Goal: Task Accomplishment & Management: Use online tool/utility

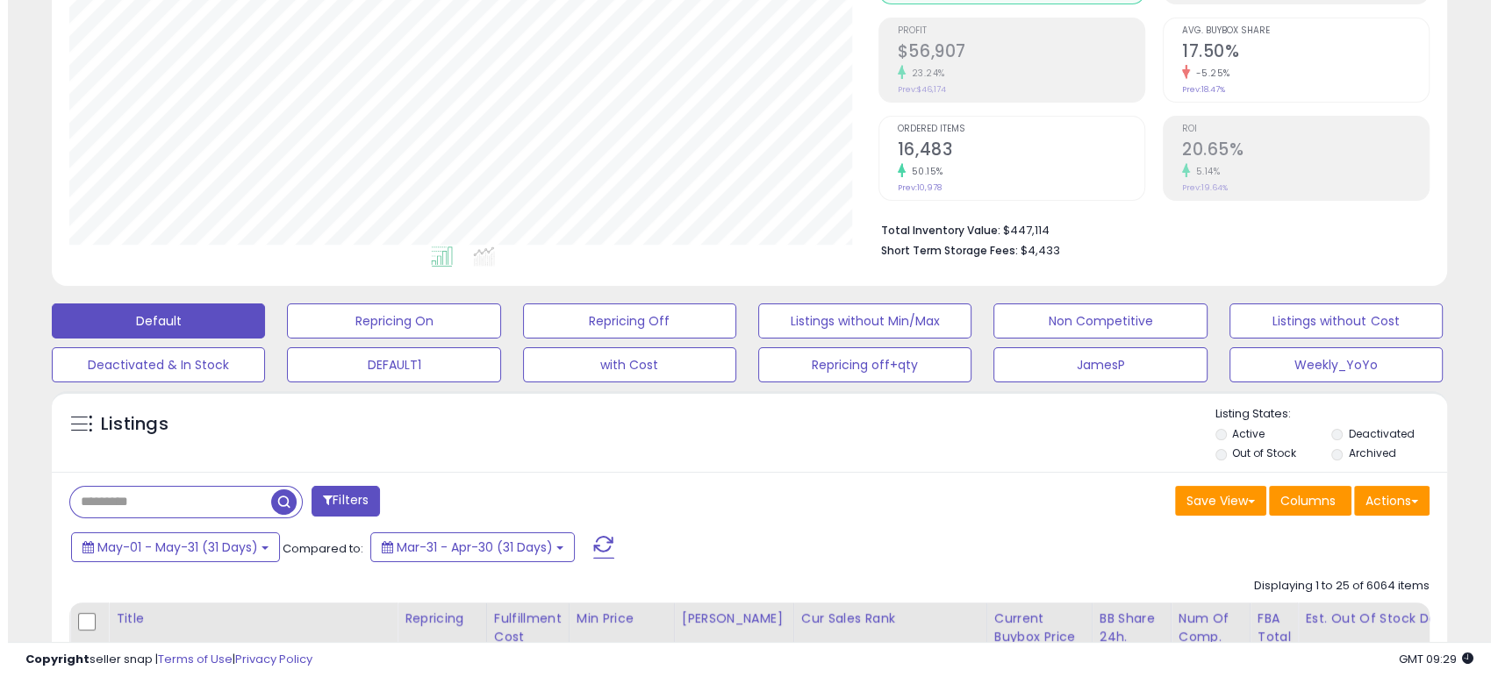
scroll to position [360, 807]
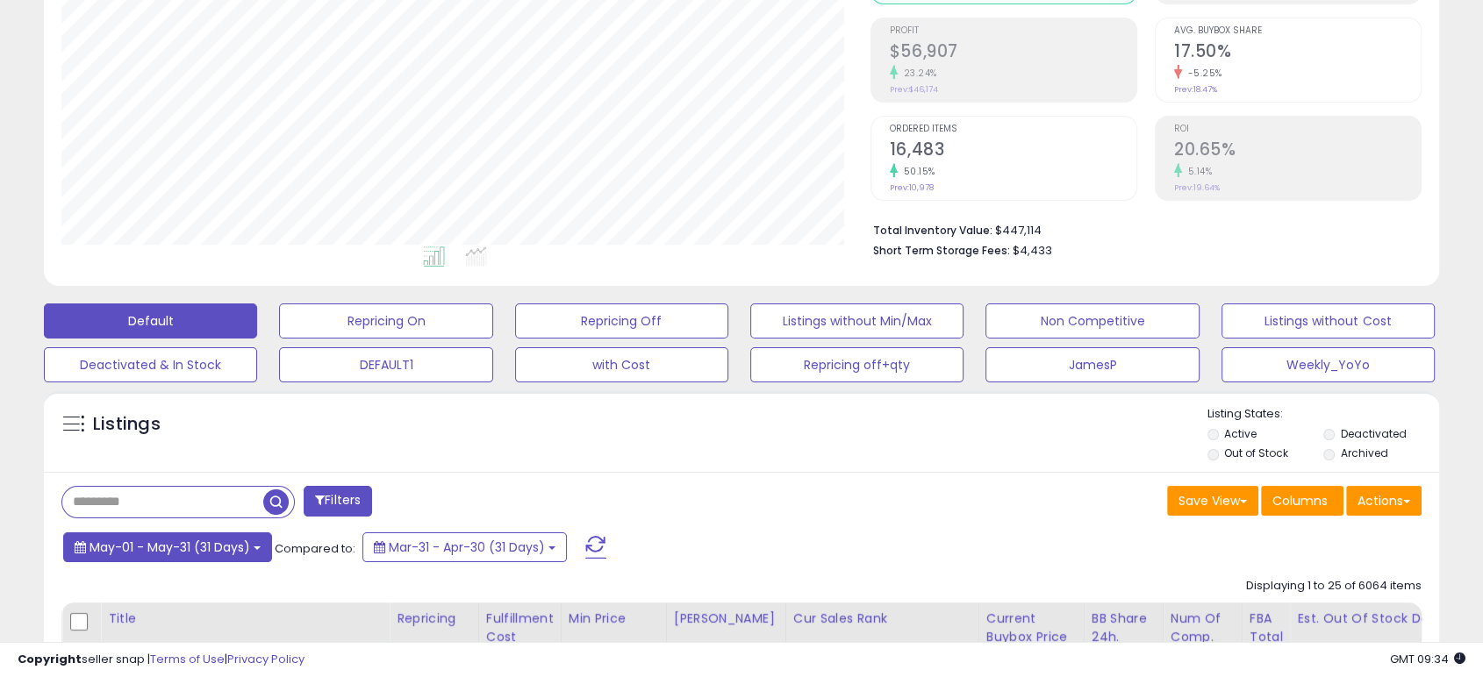
click at [211, 546] on span "May-01 - May-31 (31 Days)" at bounding box center [170, 548] width 161 height 18
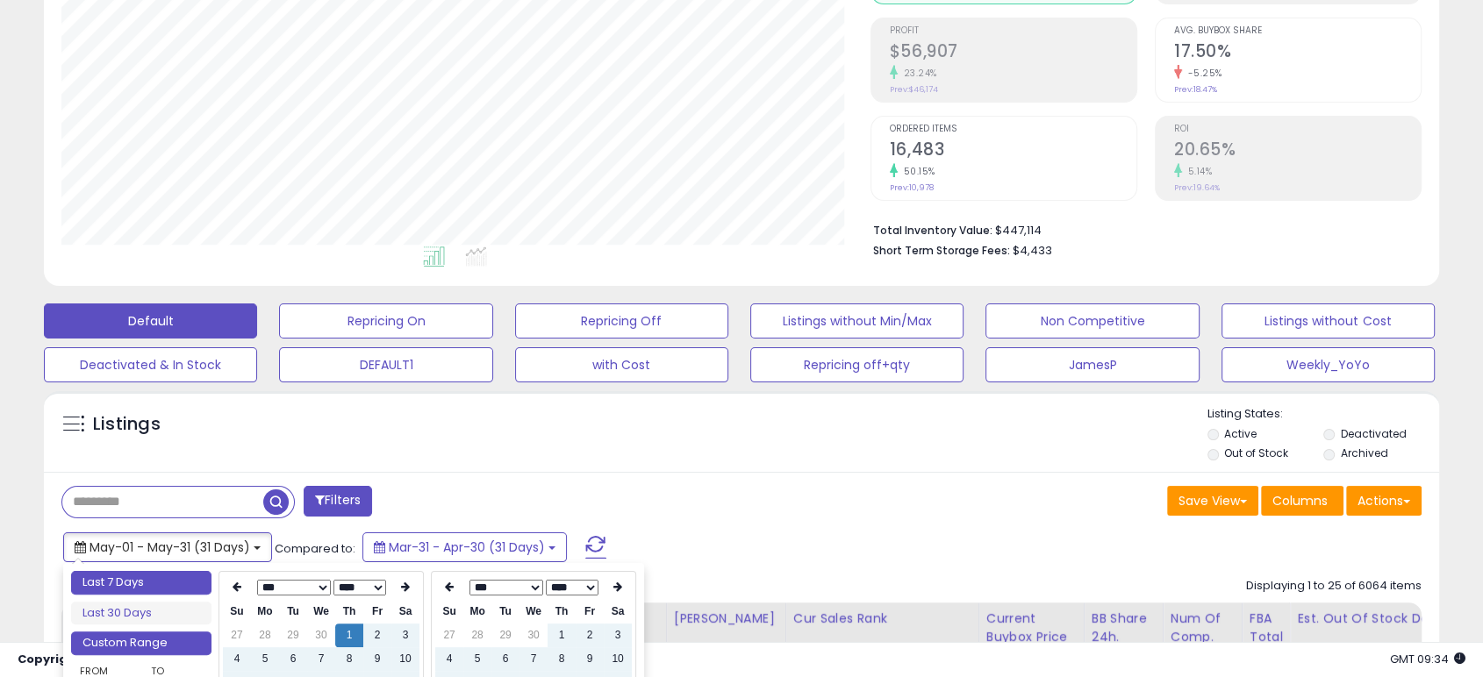
type input "**********"
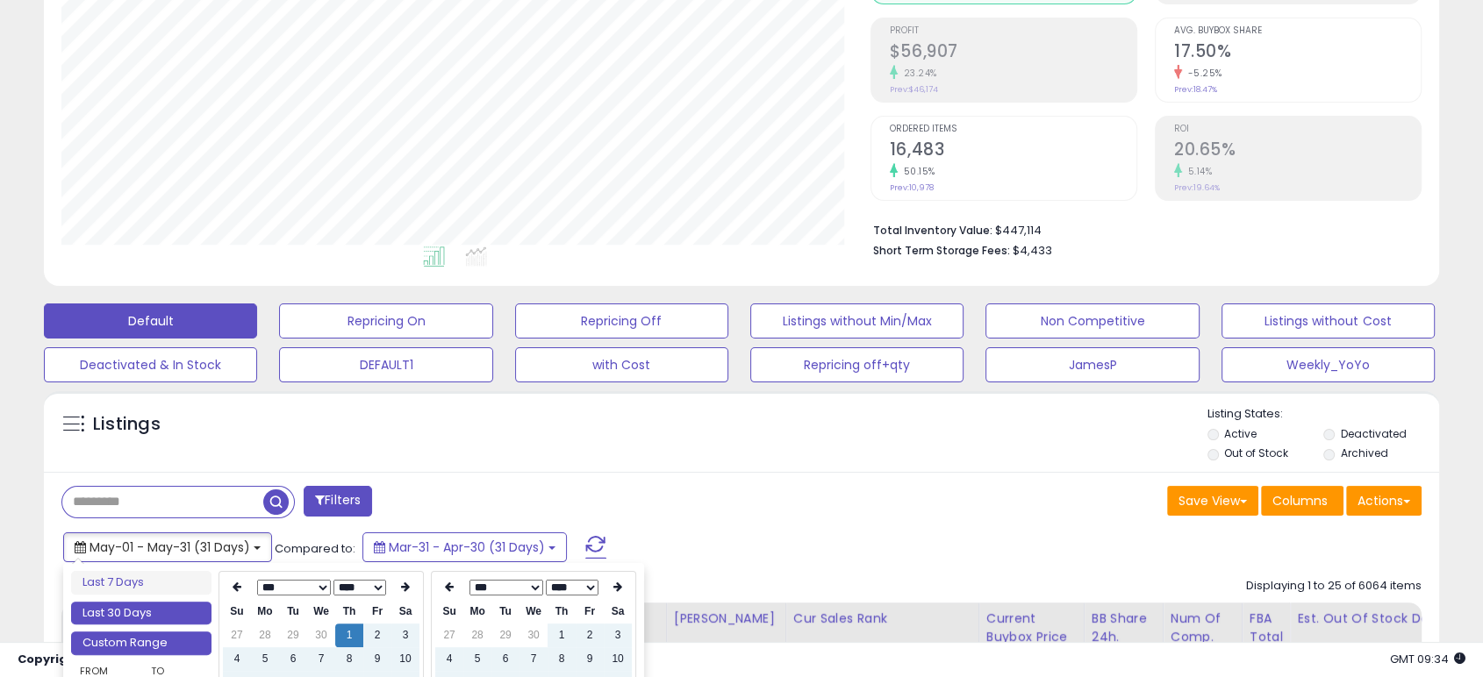
type input "**********"
click at [150, 611] on li "Last 30 Days" at bounding box center [141, 614] width 140 height 24
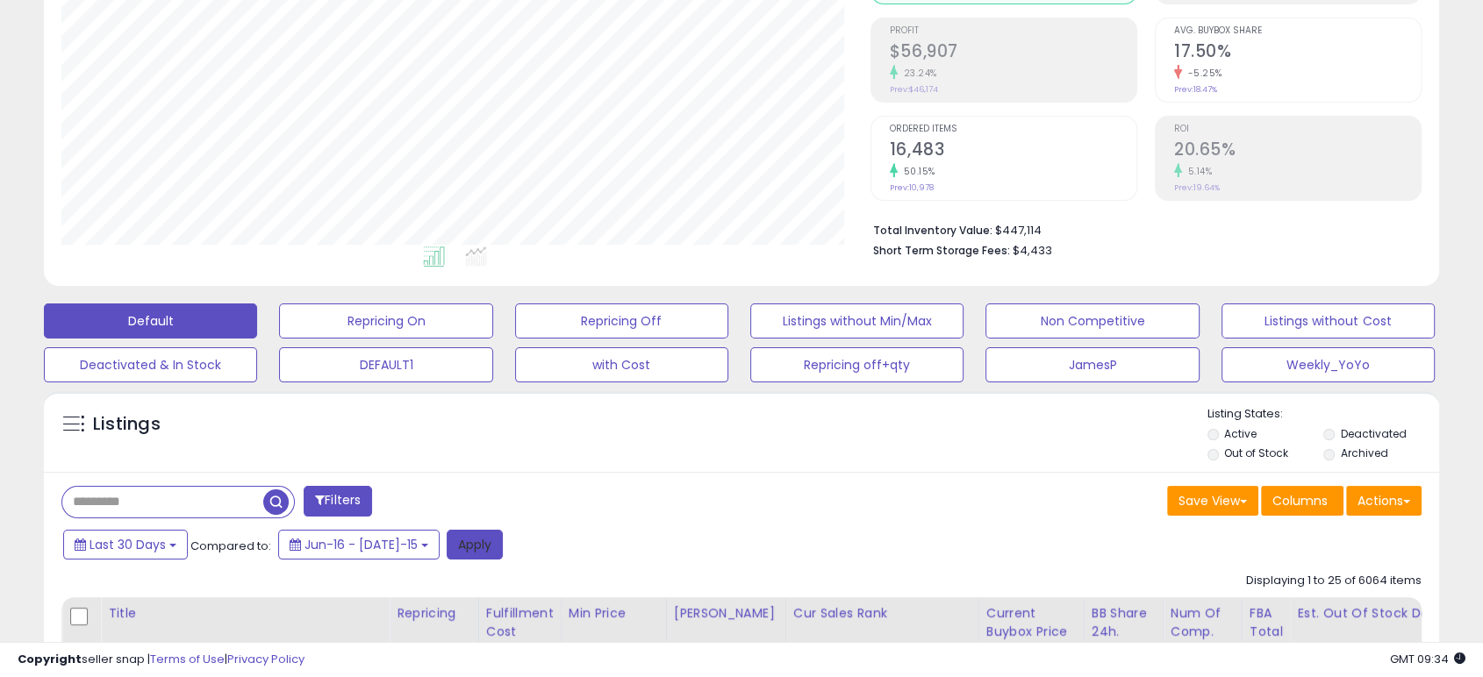
click at [447, 548] on button "Apply" at bounding box center [475, 545] width 56 height 30
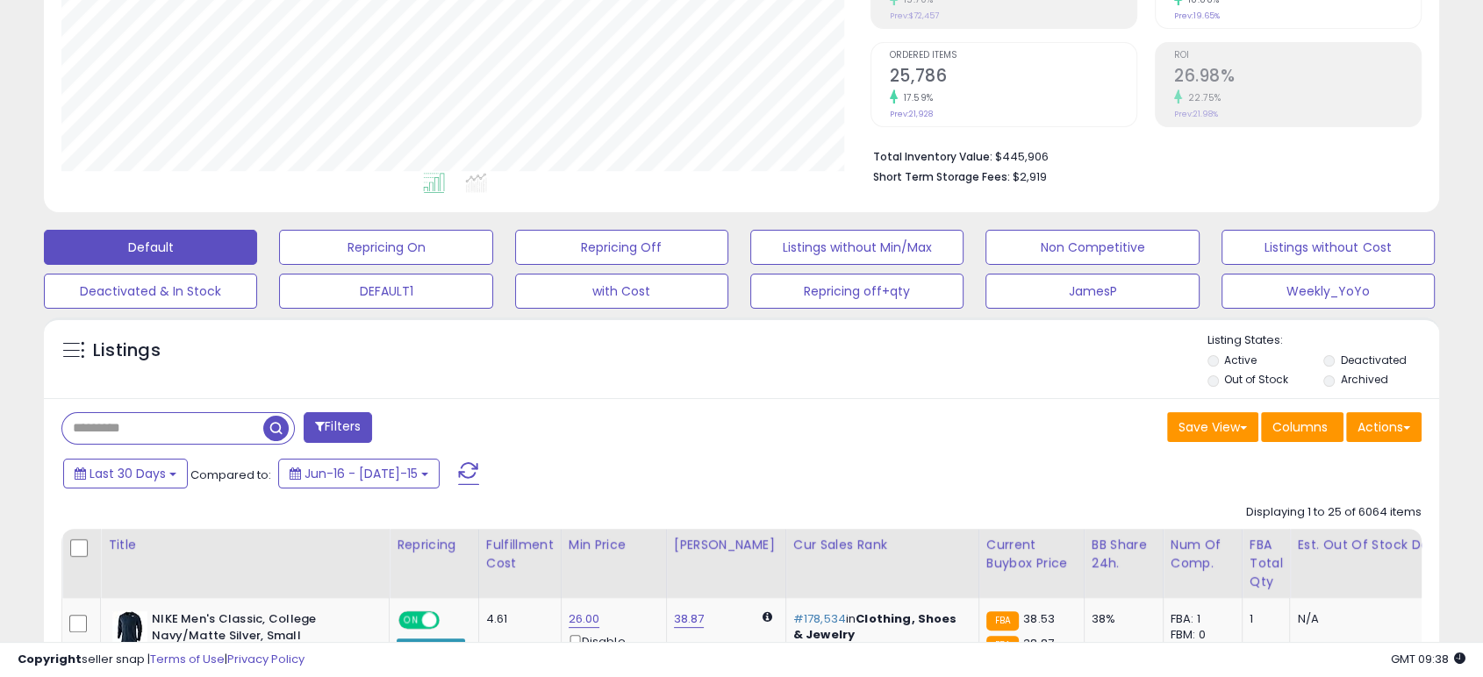
scroll to position [325, 0]
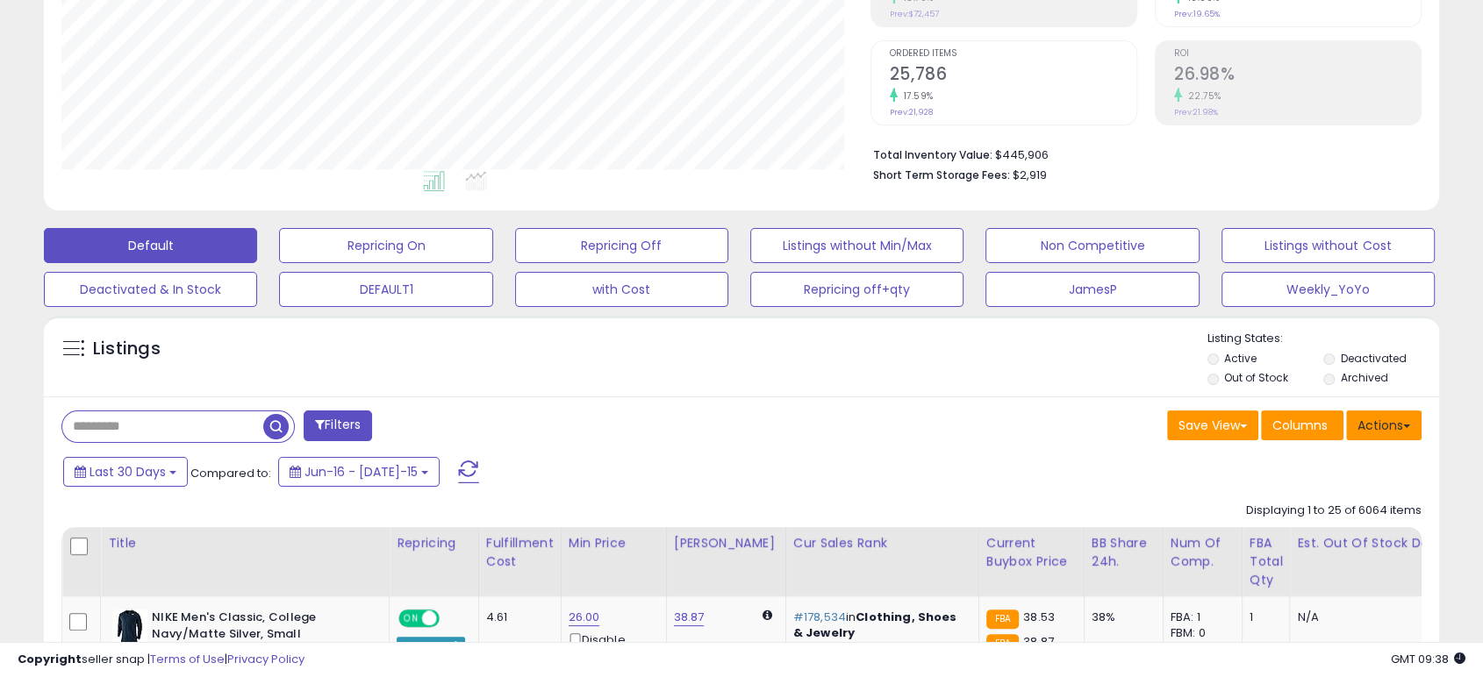
click at [1394, 434] on button "Actions" at bounding box center [1383, 426] width 75 height 30
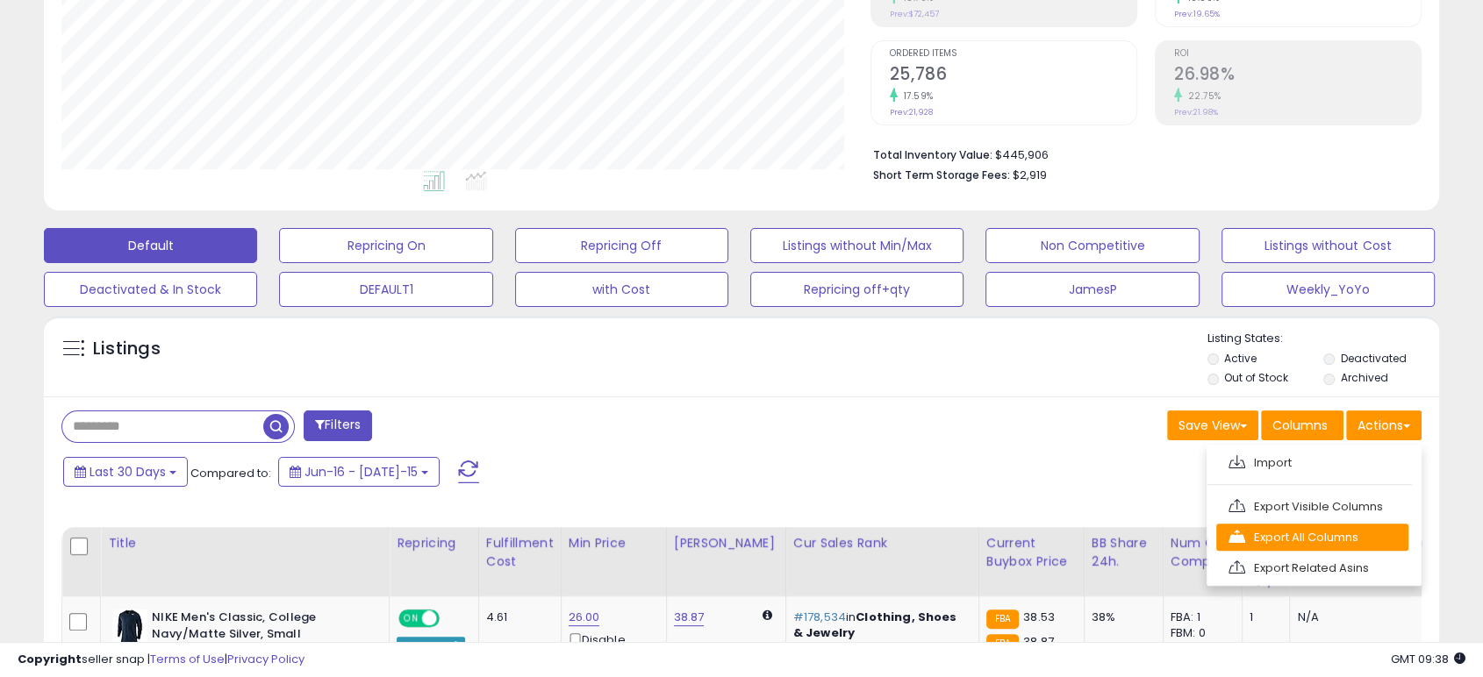
click at [1315, 534] on link "Export All Columns" at bounding box center [1312, 537] width 192 height 27
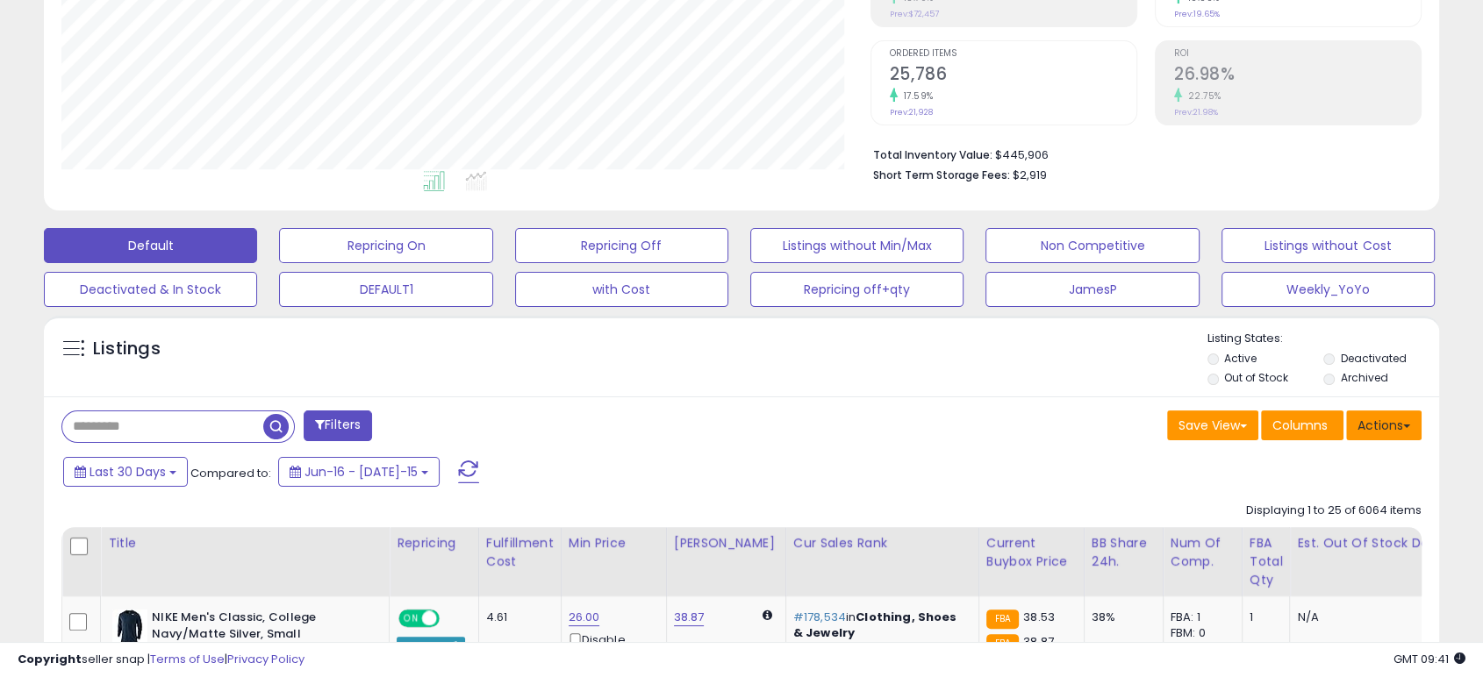
click at [1383, 436] on button "Actions" at bounding box center [1383, 426] width 75 height 30
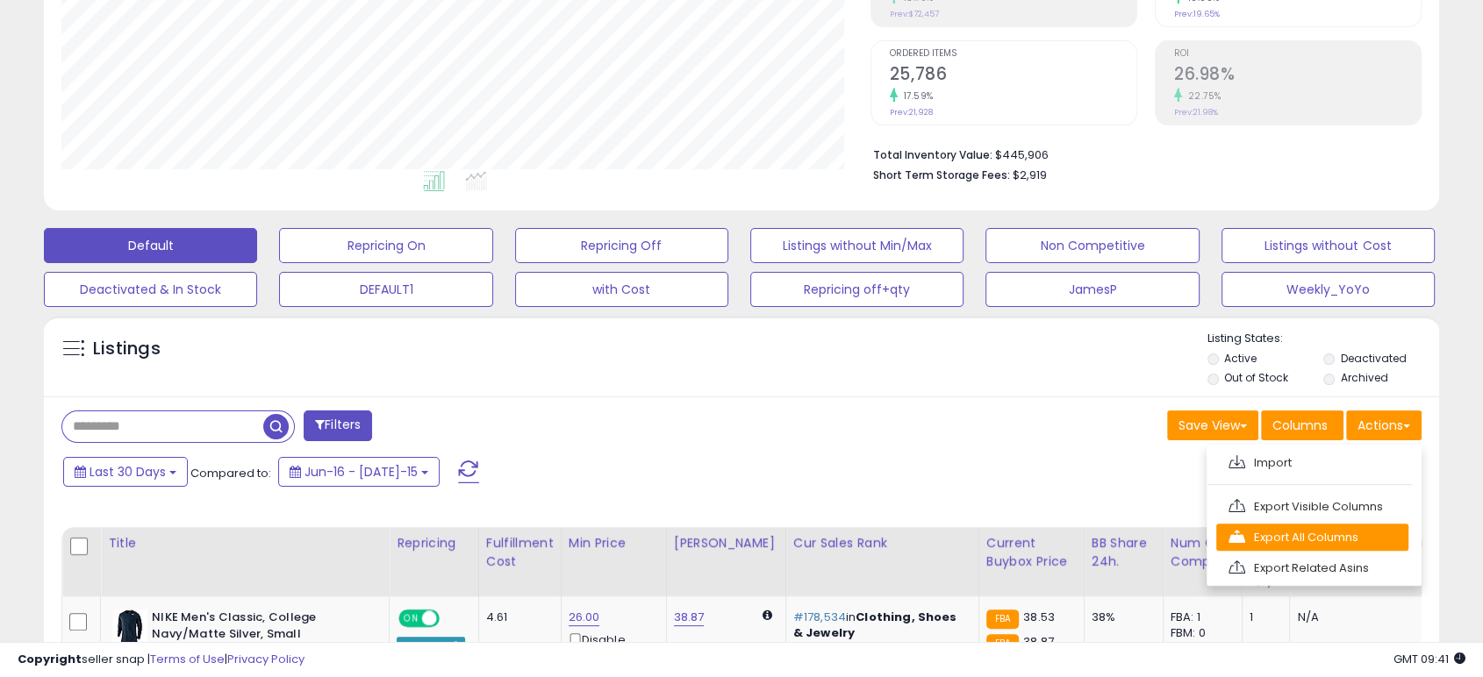
click at [1318, 538] on link "Export All Columns" at bounding box center [1312, 537] width 192 height 27
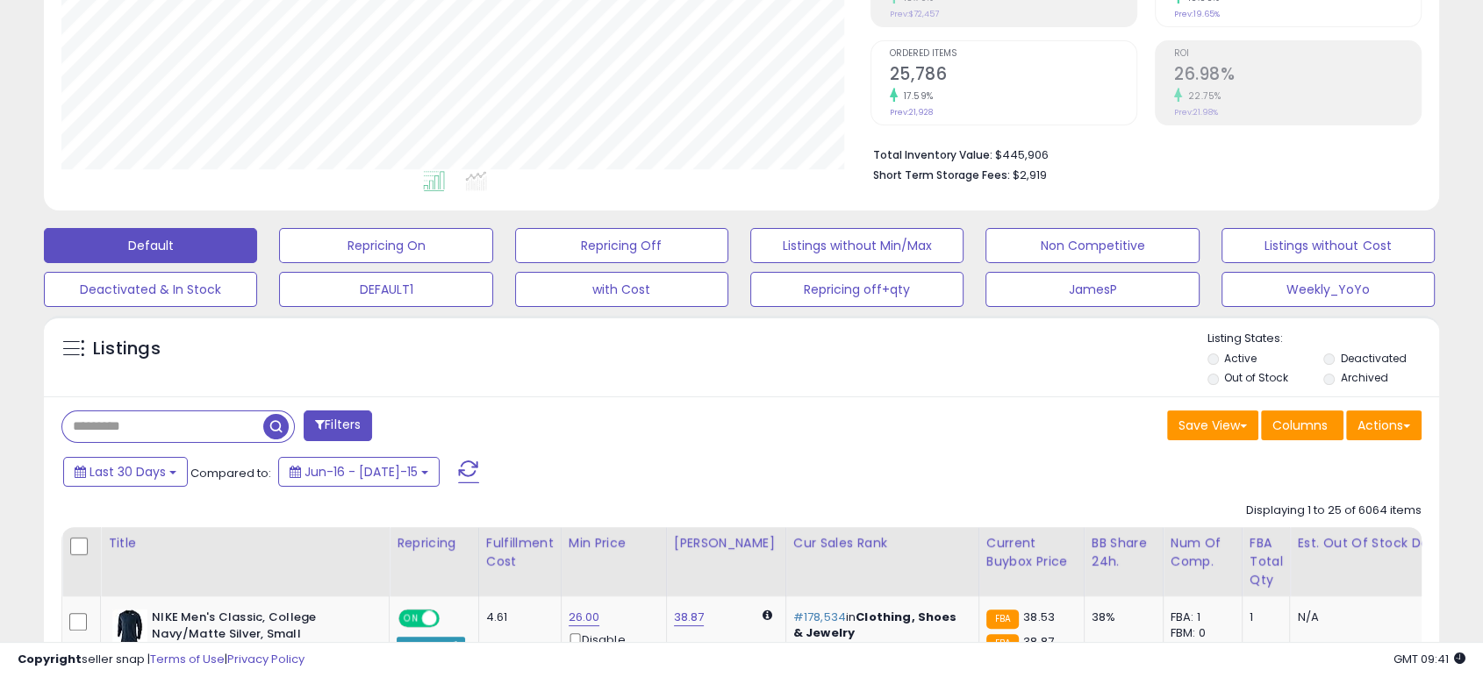
click at [1260, 176] on li "Short Term Storage Fees: $2,919" at bounding box center [1140, 173] width 535 height 21
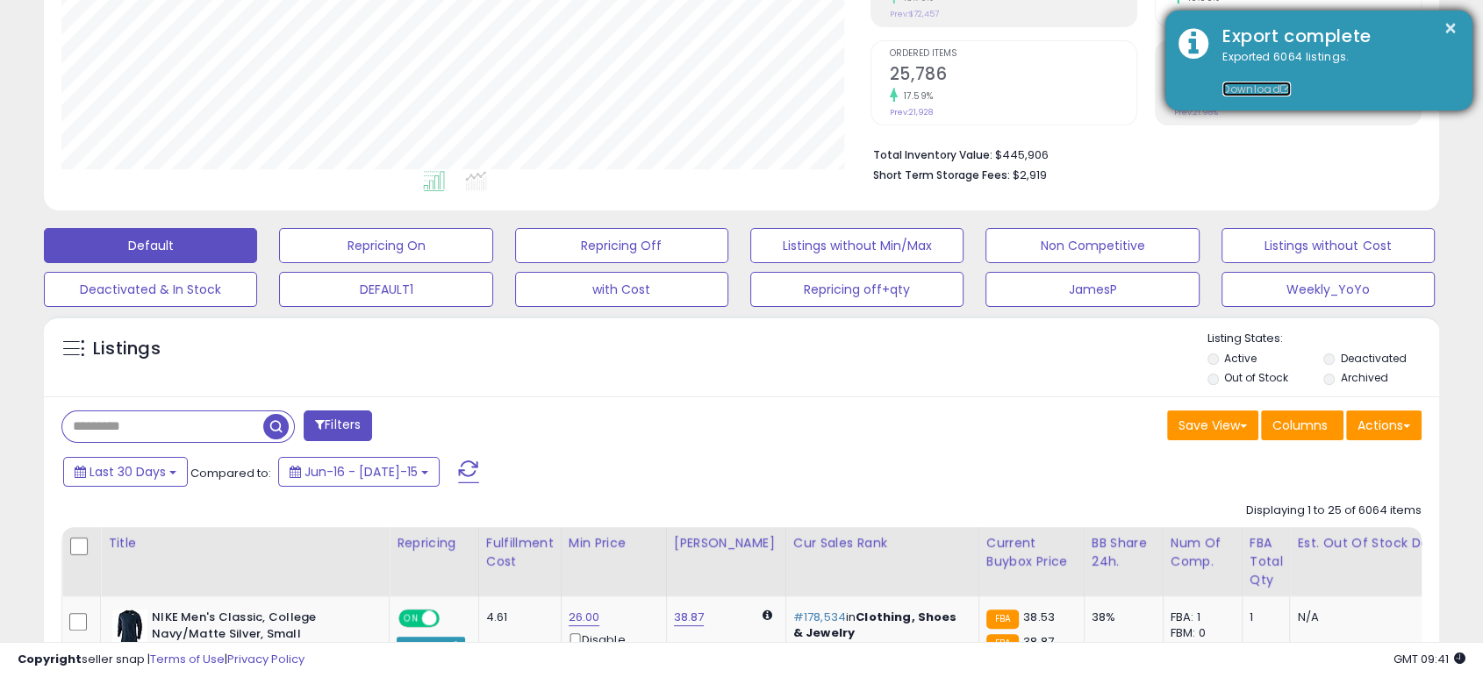
click at [1254, 88] on link "Download" at bounding box center [1256, 89] width 68 height 15
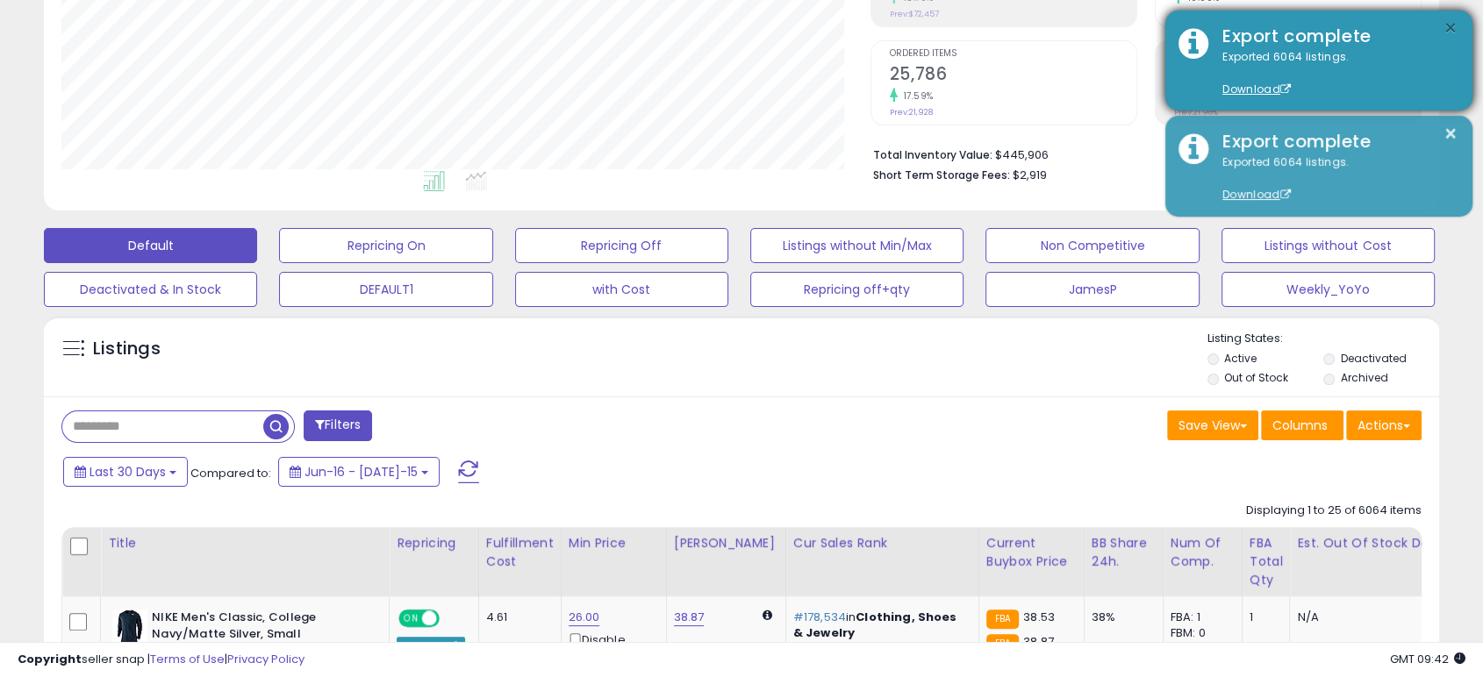
click at [1451, 22] on button "×" at bounding box center [1451, 29] width 14 height 22
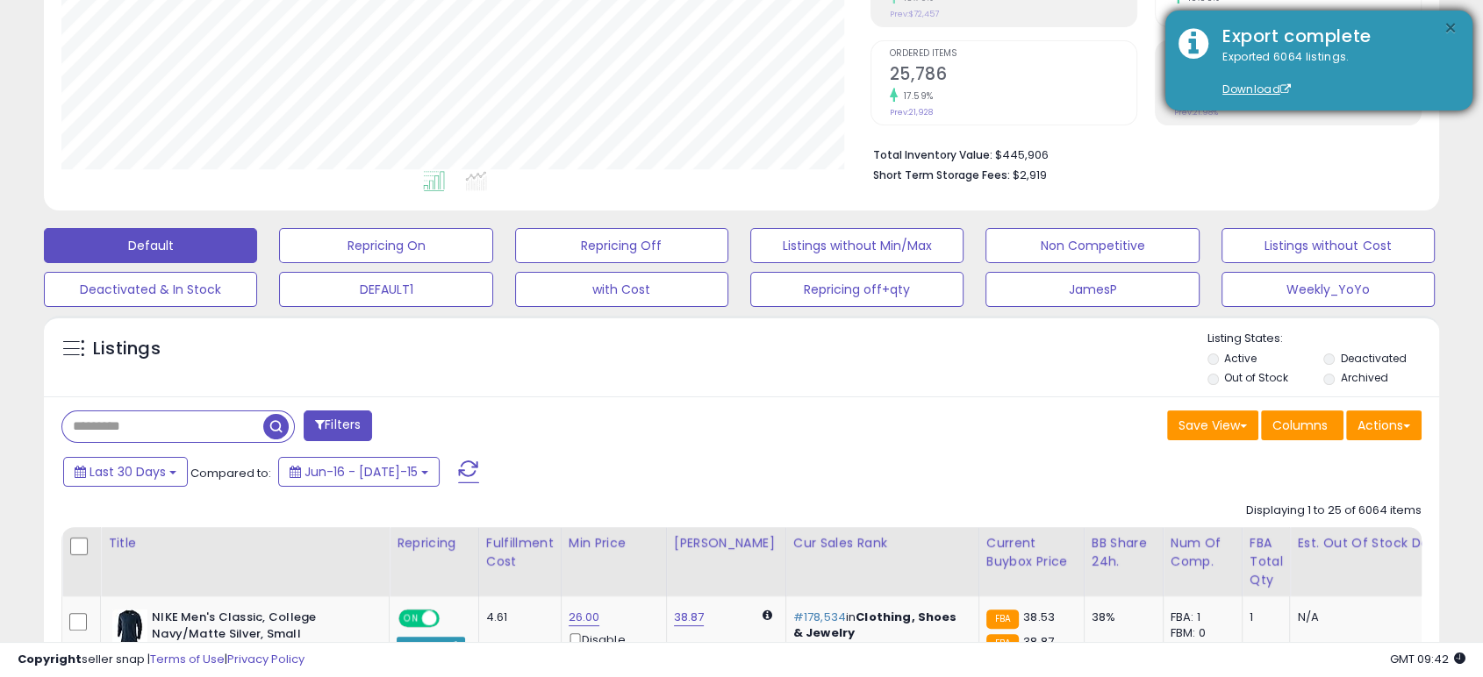
click at [1450, 28] on button "×" at bounding box center [1451, 29] width 14 height 22
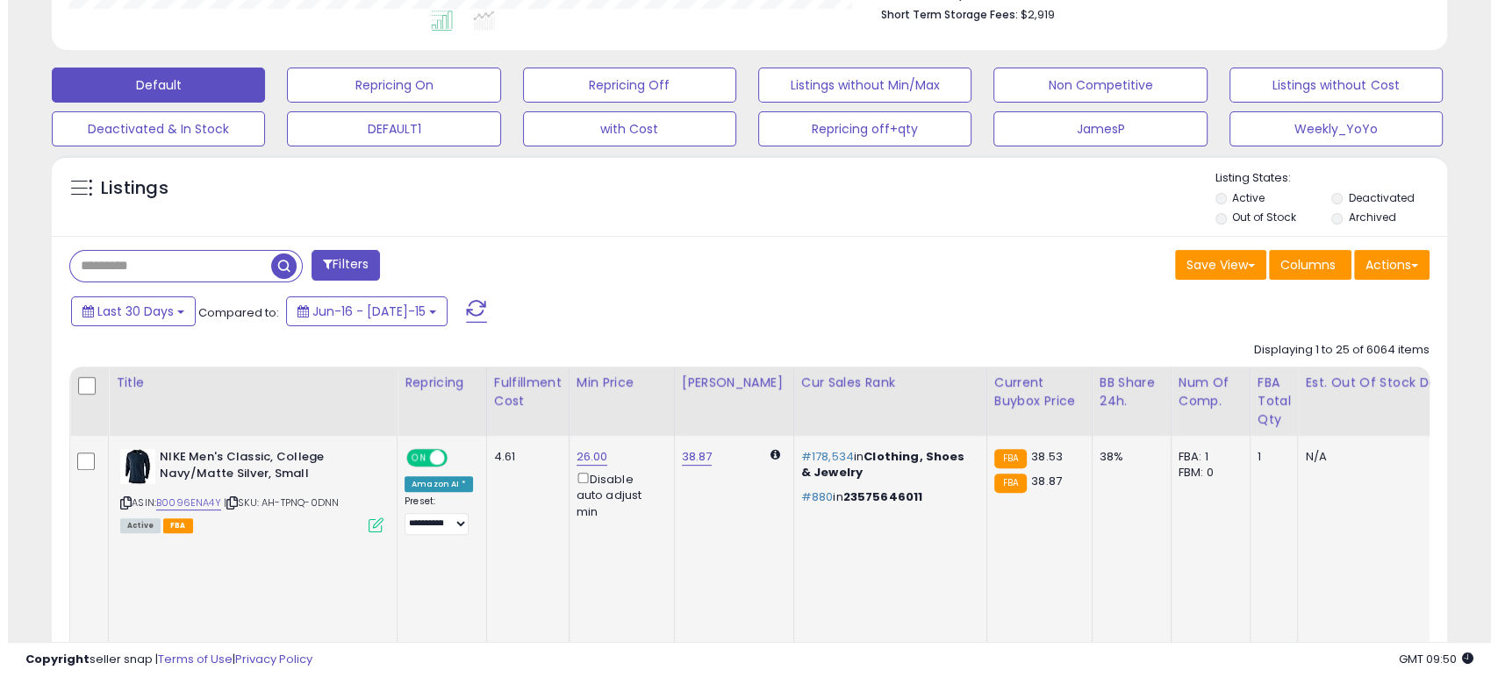
scroll to position [487, 0]
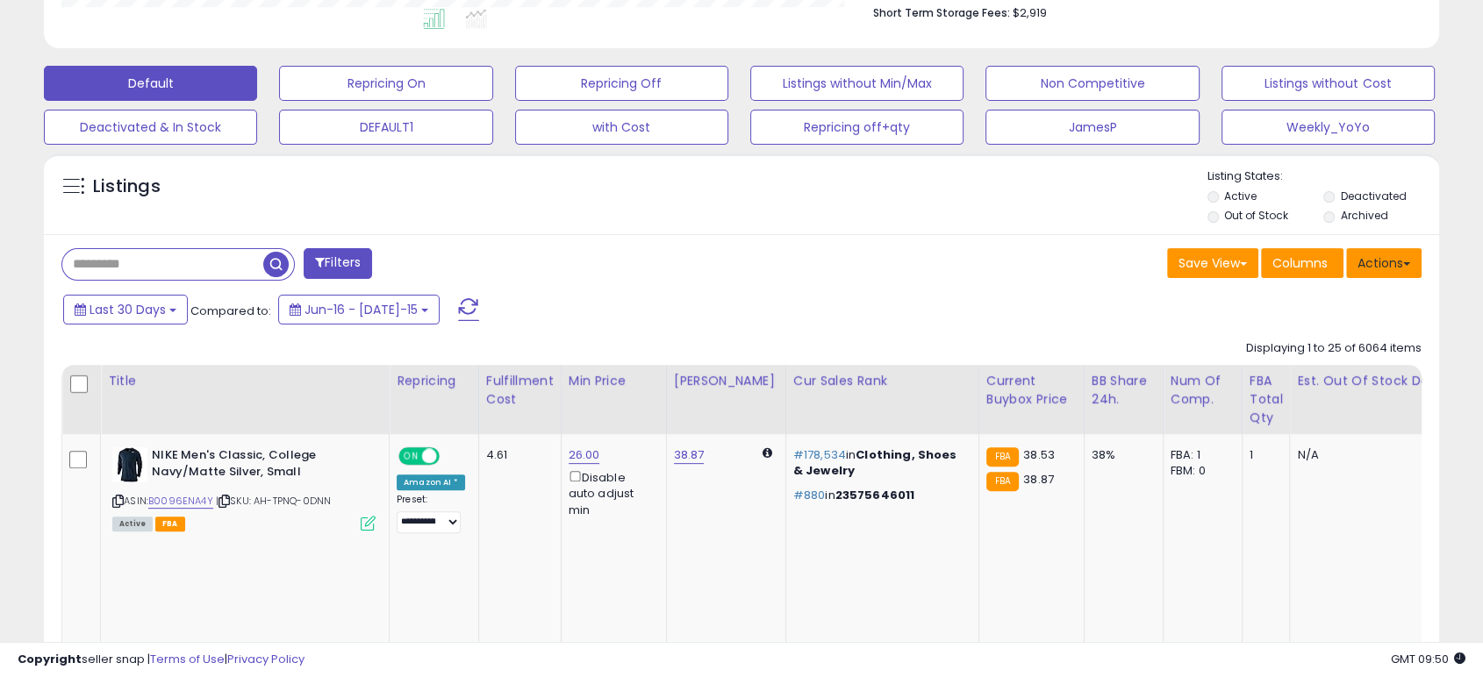
click at [1394, 259] on button "Actions" at bounding box center [1383, 263] width 75 height 30
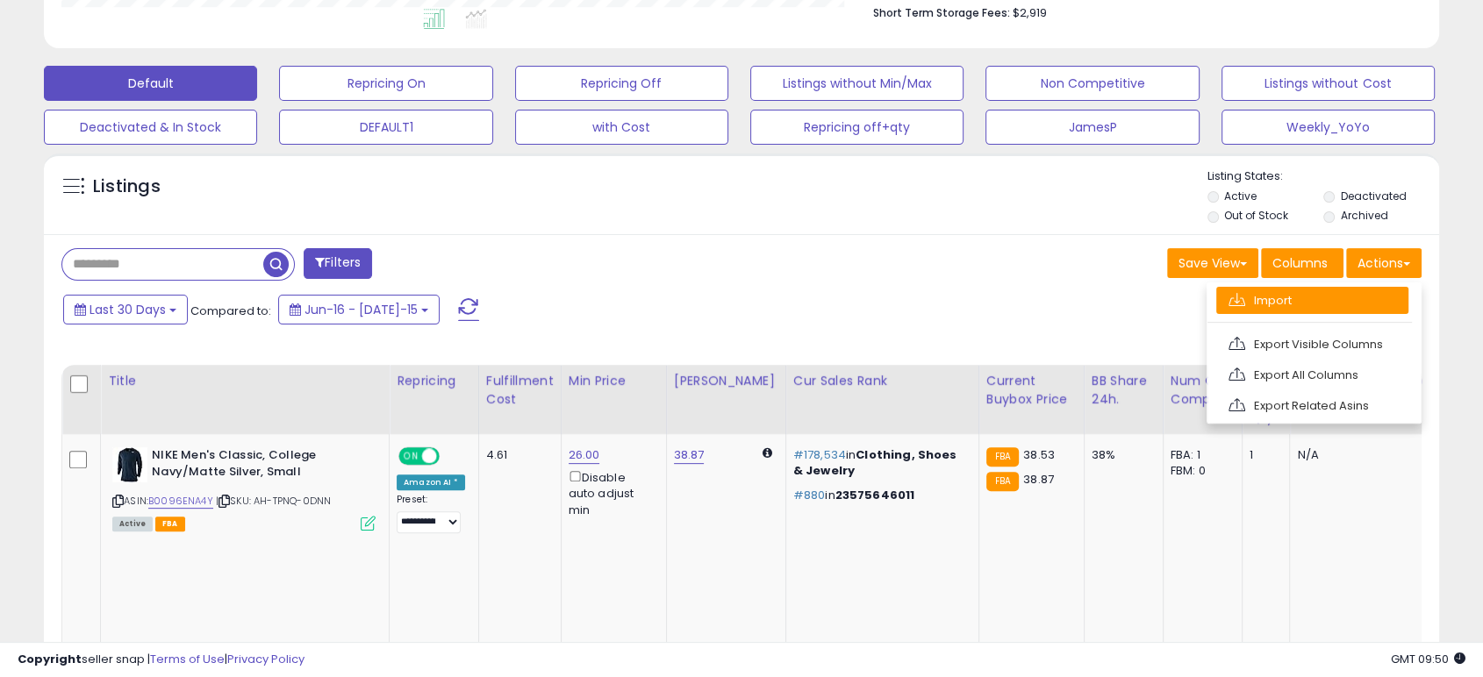
click at [1352, 312] on link "Import" at bounding box center [1312, 300] width 192 height 27
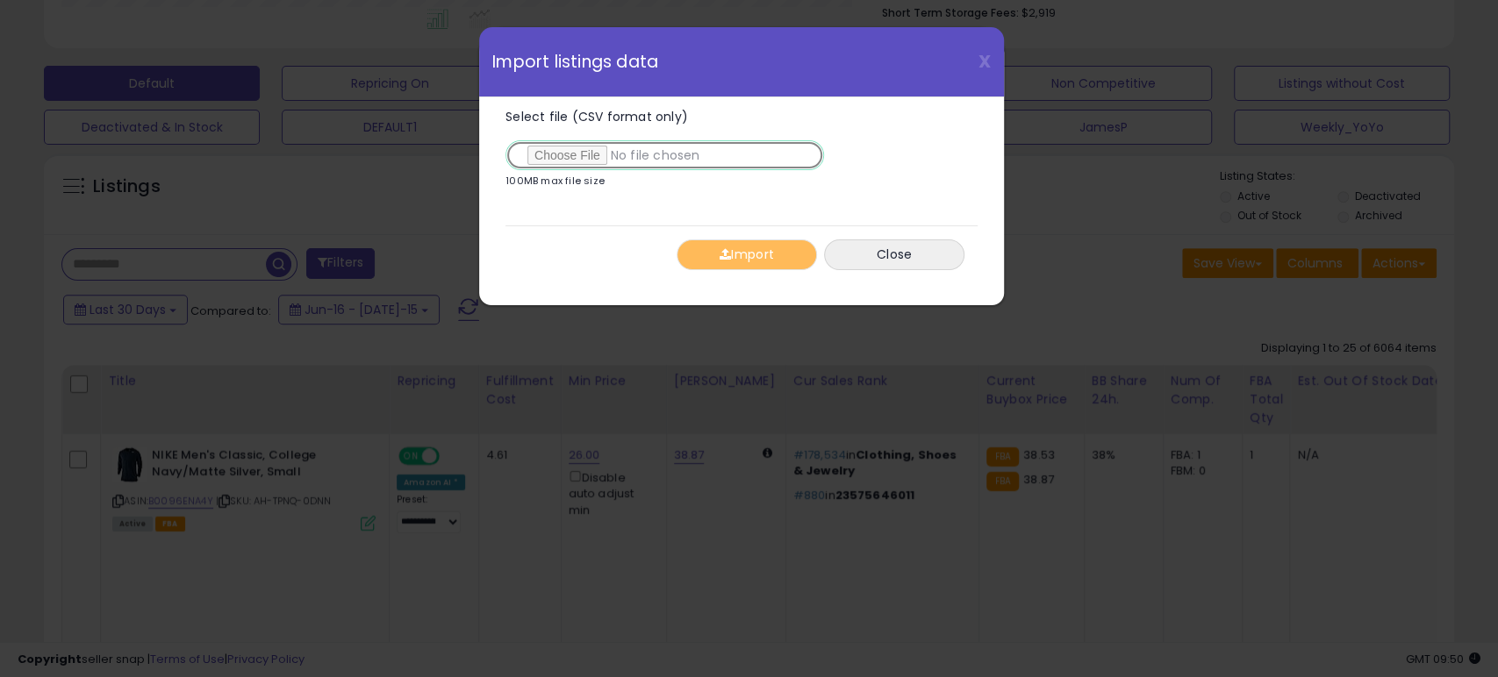
click at [586, 158] on input "Select file (CSV format only)" at bounding box center [664, 155] width 319 height 30
type input "**********"
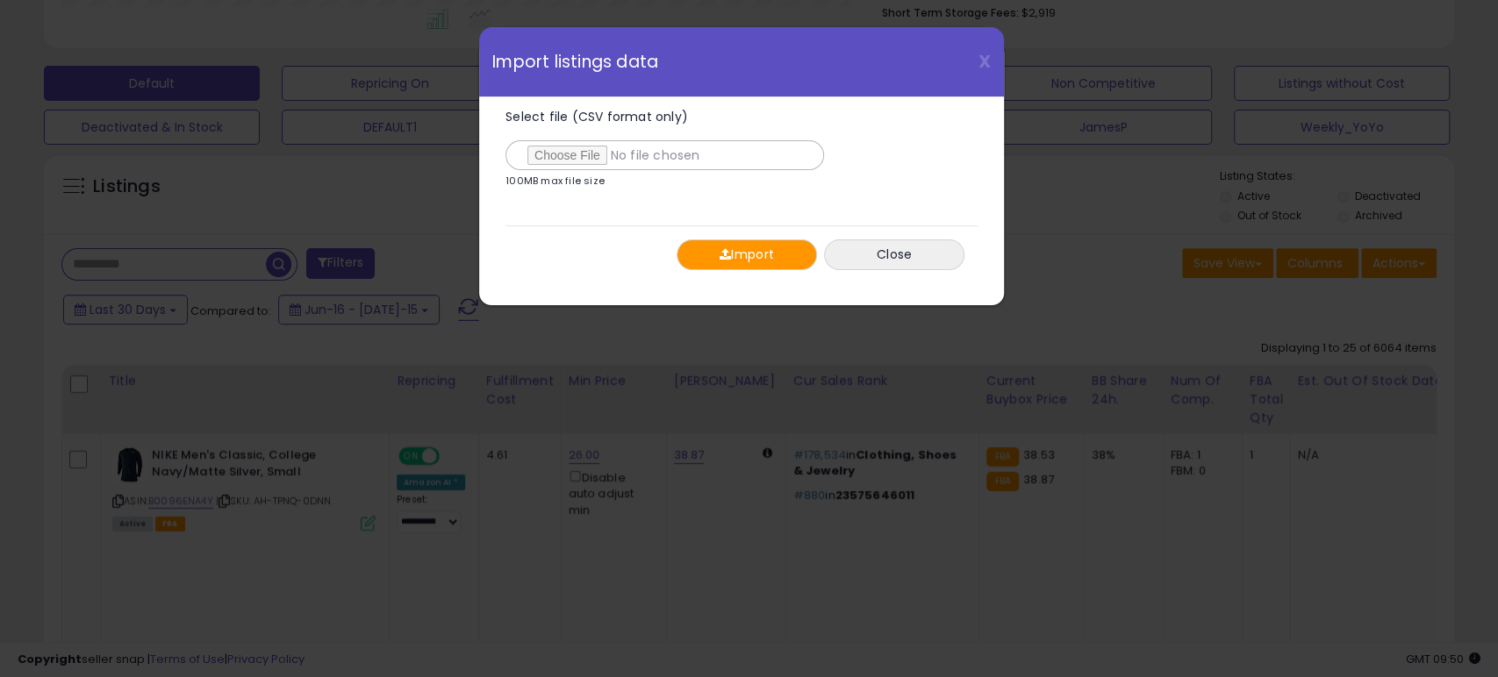
click at [790, 257] on button "Import" at bounding box center [747, 255] width 140 height 31
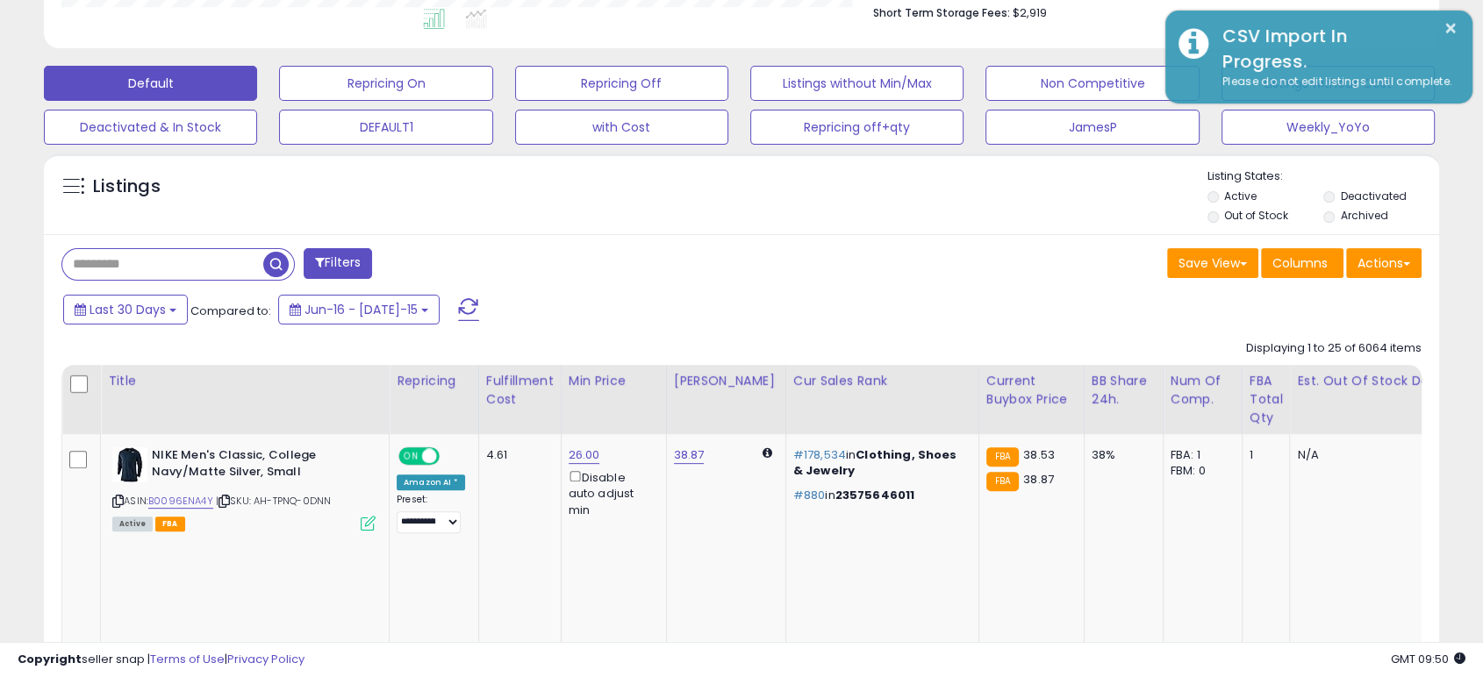
scroll to position [877174, 876725]
